Goal: Task Accomplishment & Management: Use online tool/utility

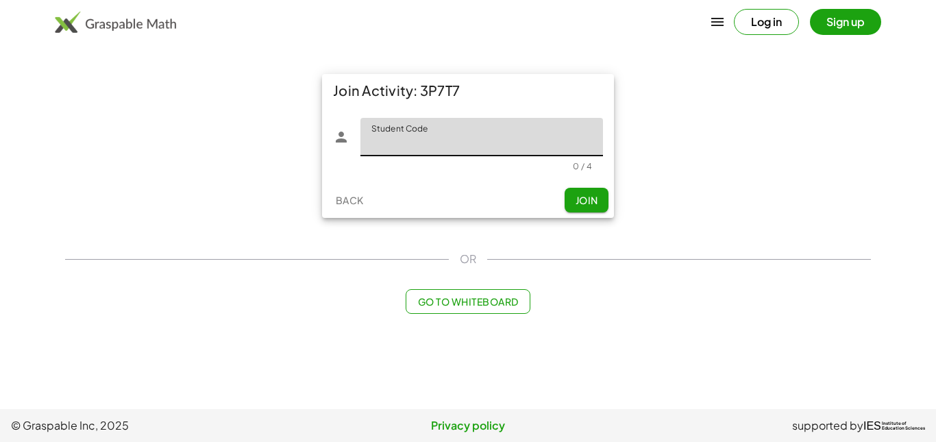
click at [469, 139] on input "Student Code" at bounding box center [481, 137] width 243 height 38
